Goal: Task Accomplishment & Management: Use online tool/utility

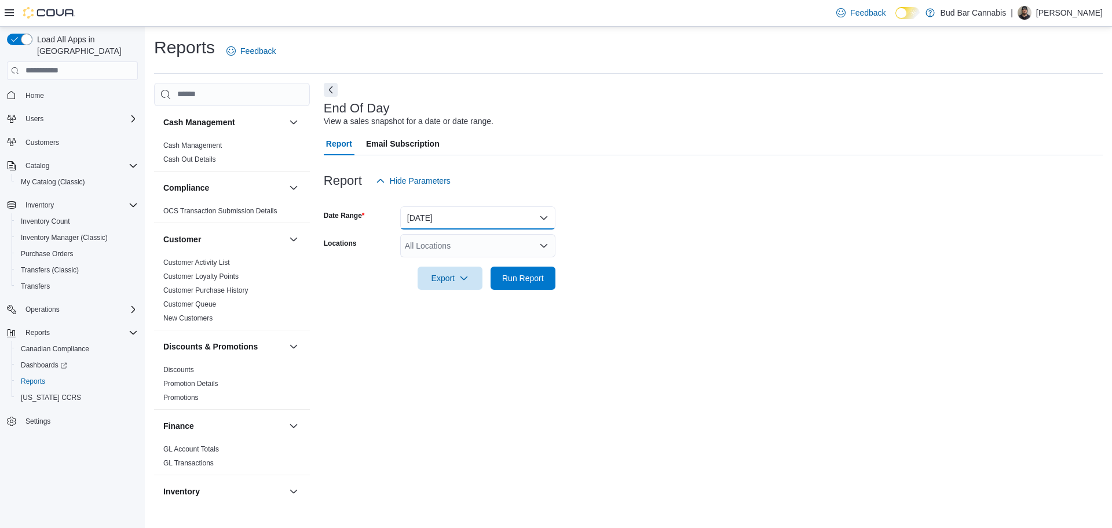
click at [537, 217] on button "[DATE]" at bounding box center [477, 217] width 155 height 23
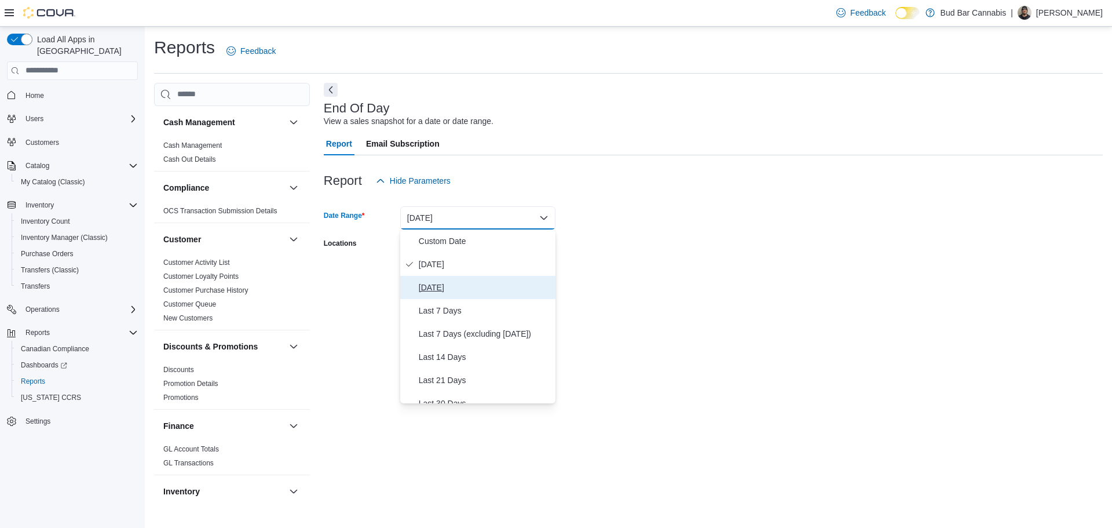
click at [446, 283] on span "[DATE]" at bounding box center [485, 287] width 132 height 14
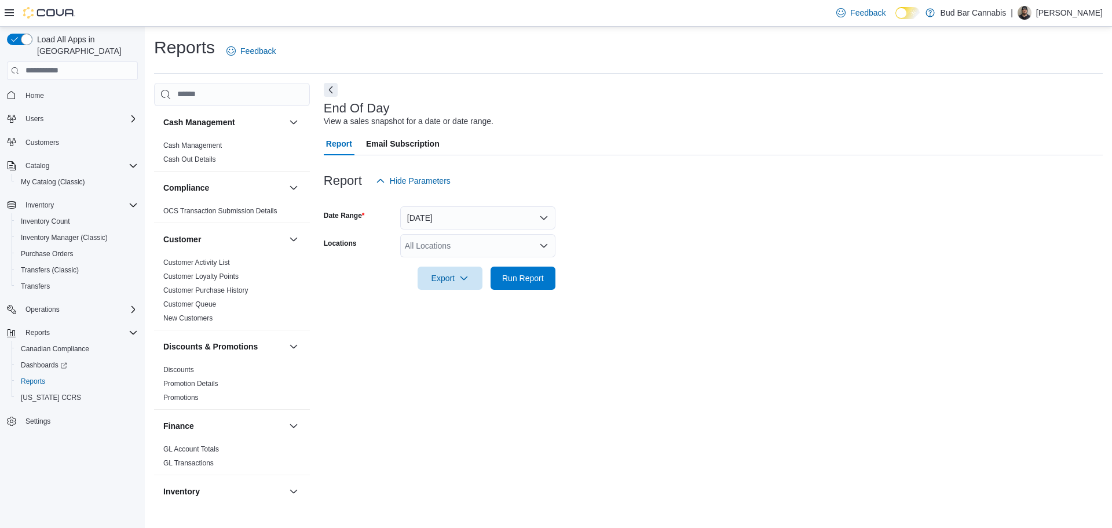
click at [620, 258] on div at bounding box center [713, 261] width 779 height 9
click at [542, 248] on icon "Open list of options" at bounding box center [543, 245] width 9 height 9
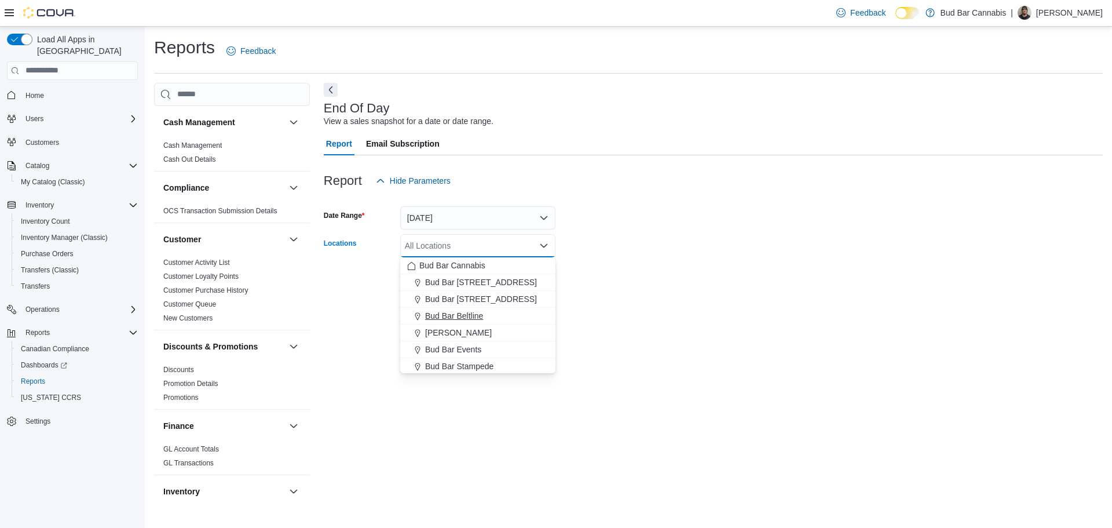
click at [472, 312] on span "Bud Bar Beltline" at bounding box center [454, 316] width 58 height 12
click at [639, 306] on div "End Of Day View a sales snapshot for a date or date range. Report Email Subscri…" at bounding box center [713, 292] width 779 height 419
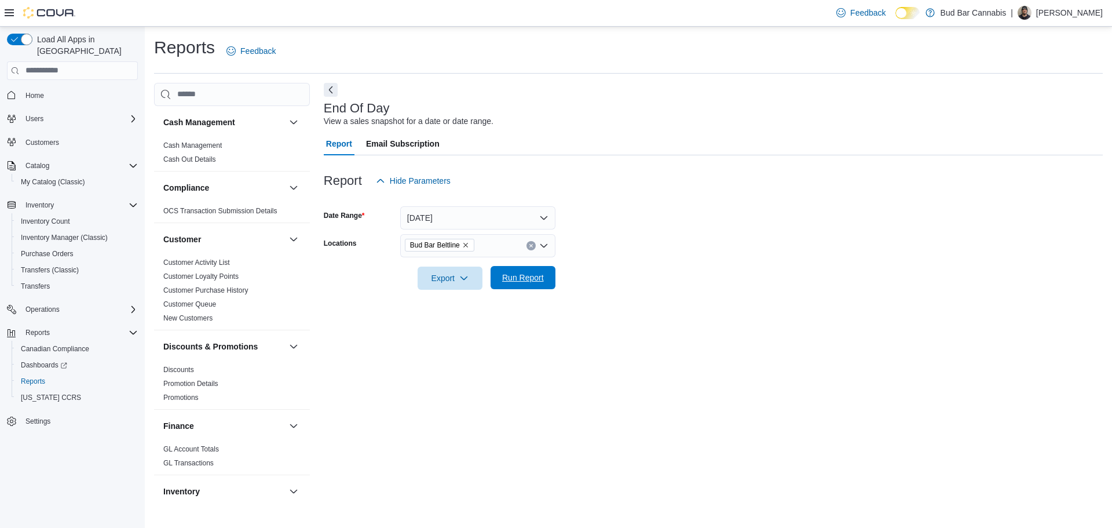
click at [513, 275] on span "Run Report" at bounding box center [523, 278] width 42 height 12
